Goal: Task Accomplishment & Management: Manage account settings

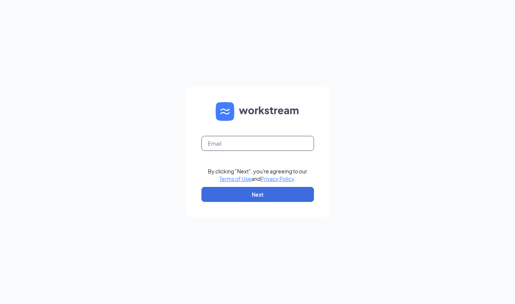
click at [246, 151] on input "text" at bounding box center [257, 143] width 112 height 15
type input "A"
click at [417, 160] on div "Aa By clicking "Next", you're agreeing to our Terms of Use and Privacy Policy .…" at bounding box center [257, 152] width 515 height 304
click at [230, 151] on input "Aa" at bounding box center [257, 143] width 112 height 15
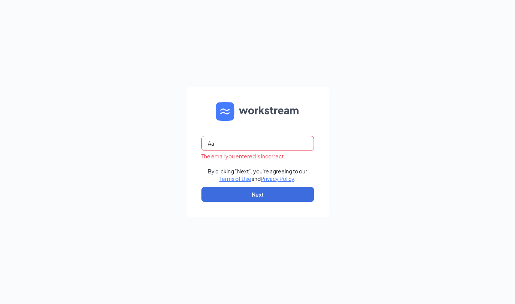
type input "A"
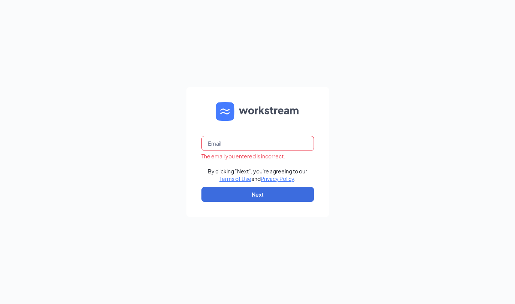
type input "A"
click at [211, 151] on input "A [EMAIL_ADDRESS][DOMAIN_NAME]" at bounding box center [257, 143] width 112 height 15
click at [210, 151] on input "A [EMAIL_ADDRESS][DOMAIN_NAME]" at bounding box center [257, 143] width 112 height 15
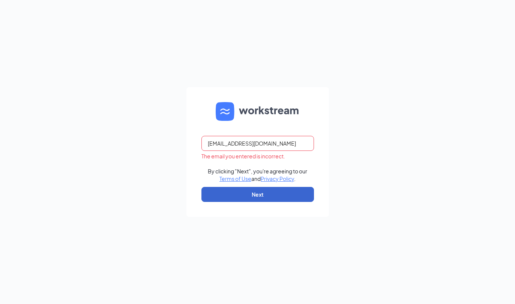
type input "[EMAIL_ADDRESS][DOMAIN_NAME]"
click at [271, 202] on button "Next" at bounding box center [257, 194] width 112 height 15
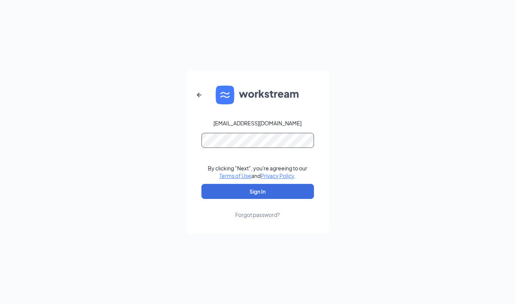
click at [257, 199] on button "Sign In" at bounding box center [257, 191] width 112 height 15
click at [304, 199] on button "Sign In" at bounding box center [257, 191] width 112 height 15
click at [290, 199] on button "Sign In" at bounding box center [257, 191] width 112 height 15
click at [263, 218] on div "Forgot password?" at bounding box center [257, 214] width 45 height 7
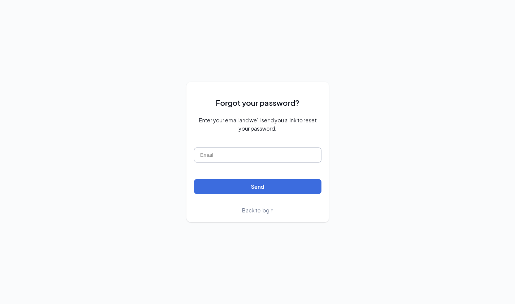
click at [278, 162] on input "text" at bounding box center [257, 154] width 127 height 15
type input "A"
click at [205, 162] on input "A [EMAIL_ADDRESS][DOMAIN_NAME]" at bounding box center [257, 154] width 127 height 15
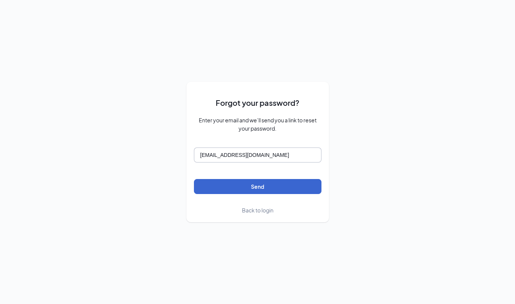
type input "[EMAIL_ADDRESS][DOMAIN_NAME]"
click at [289, 194] on button "Send" at bounding box center [257, 186] width 127 height 15
